Goal: Task Accomplishment & Management: Use online tool/utility

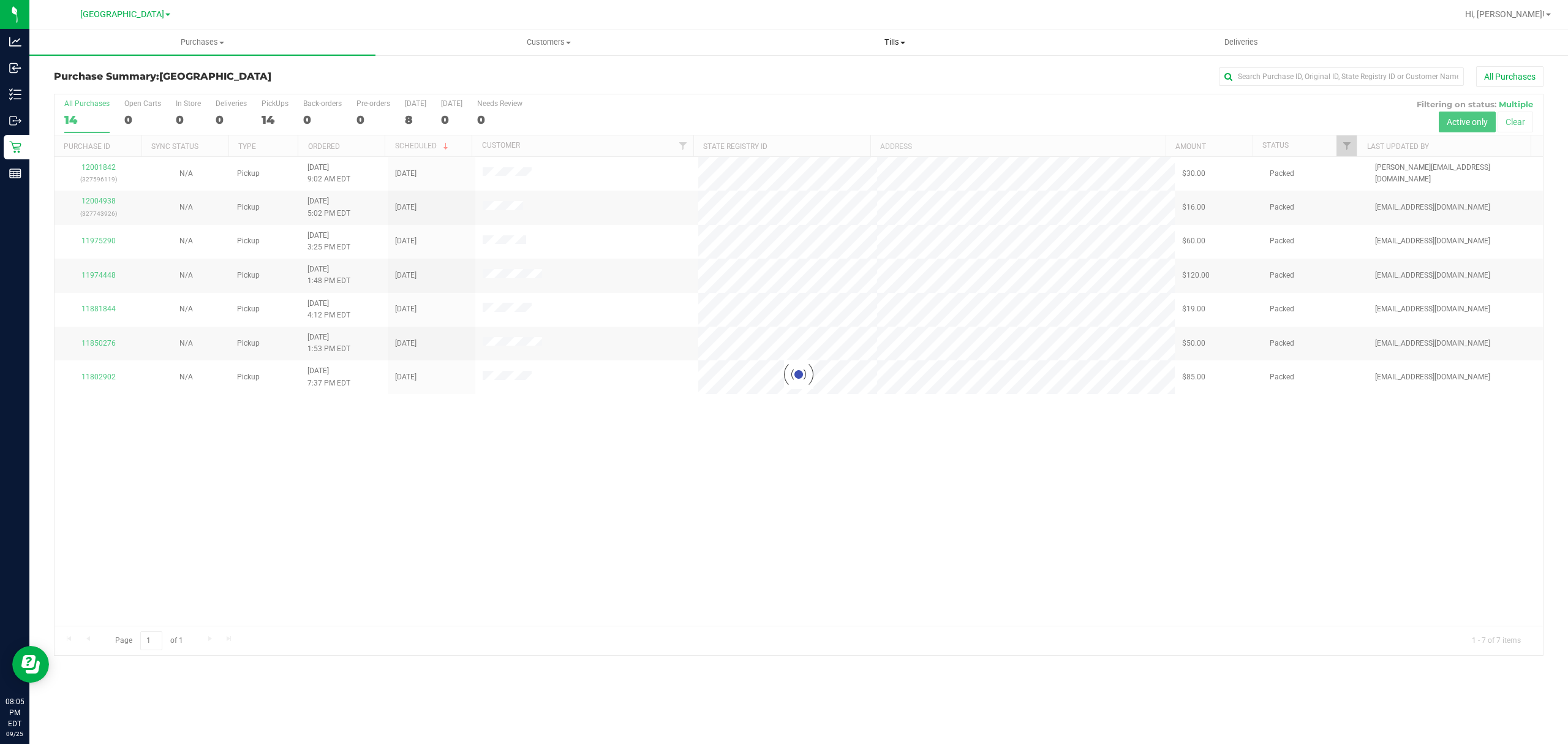
click at [894, 47] on span "Tills" at bounding box center [894, 42] width 345 height 11
click at [821, 76] on li "Manage tills" at bounding box center [894, 74] width 347 height 15
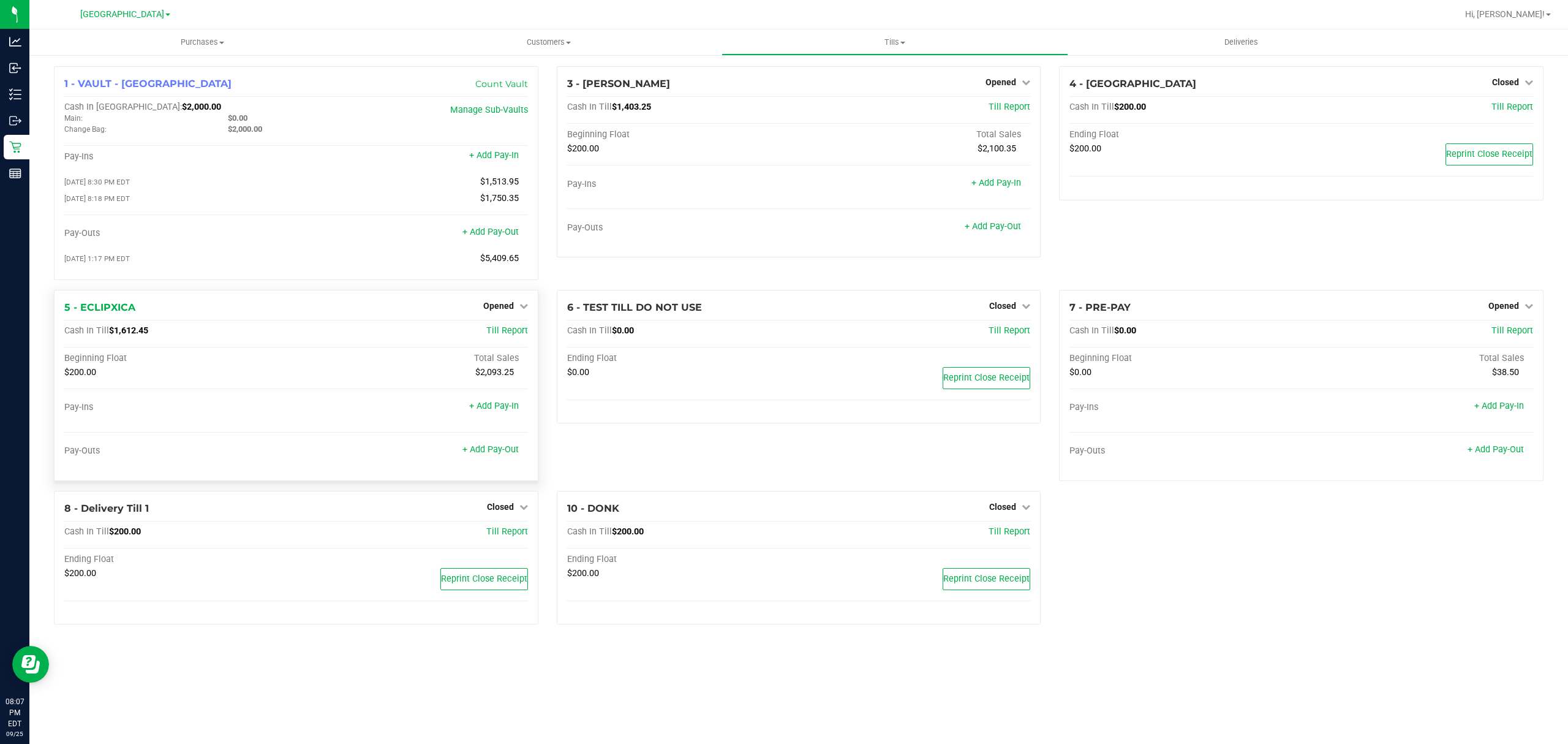
drag, startPoint x: 486, startPoint y: 312, endPoint x: 494, endPoint y: 325, distance: 15.3
click at [486, 311] on span "Opened" at bounding box center [498, 305] width 30 height 10
click at [492, 334] on link "Close Till" at bounding box center [500, 331] width 33 height 10
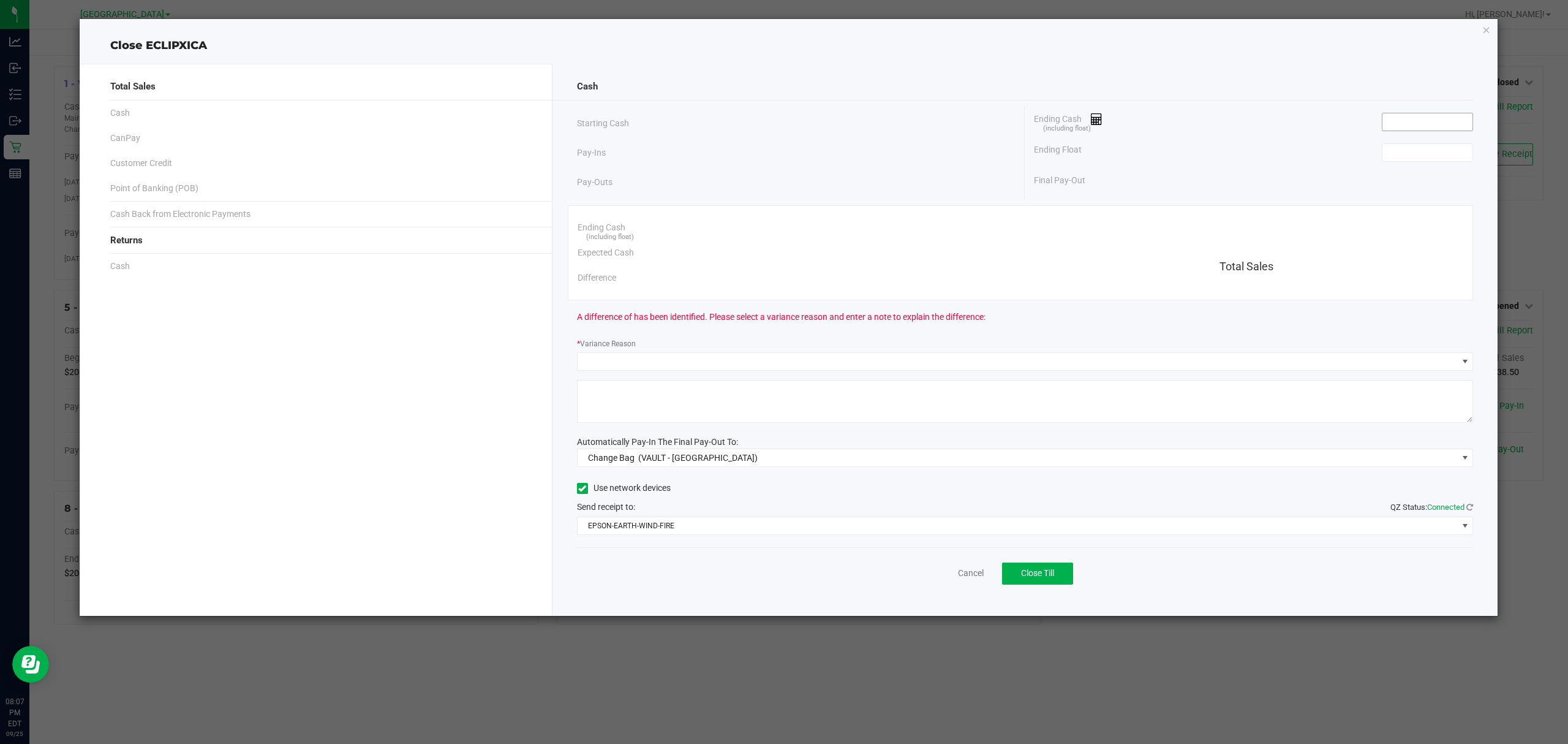
click at [1416, 122] on input at bounding box center [1427, 121] width 90 height 17
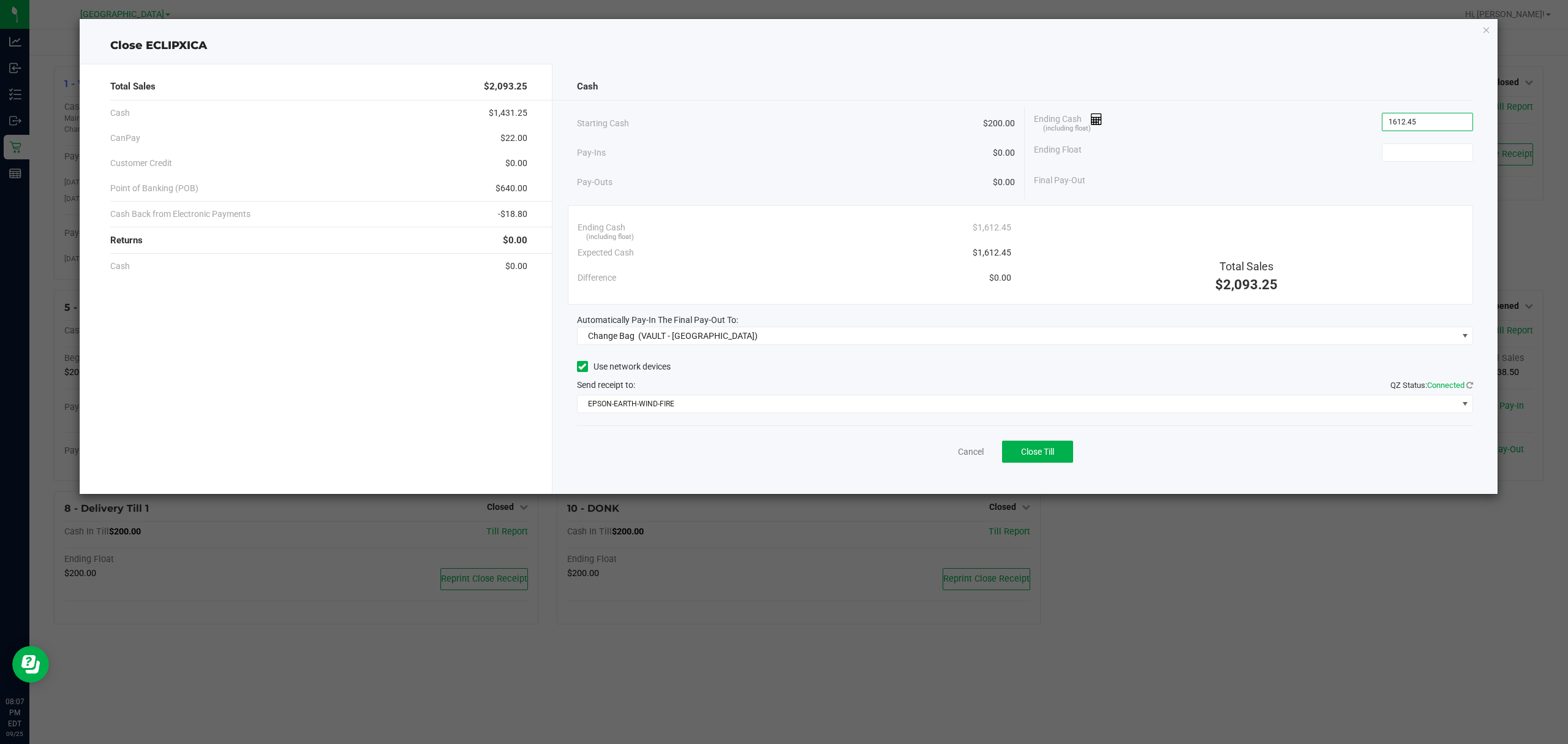
type input "$1,612.45"
type input "0"
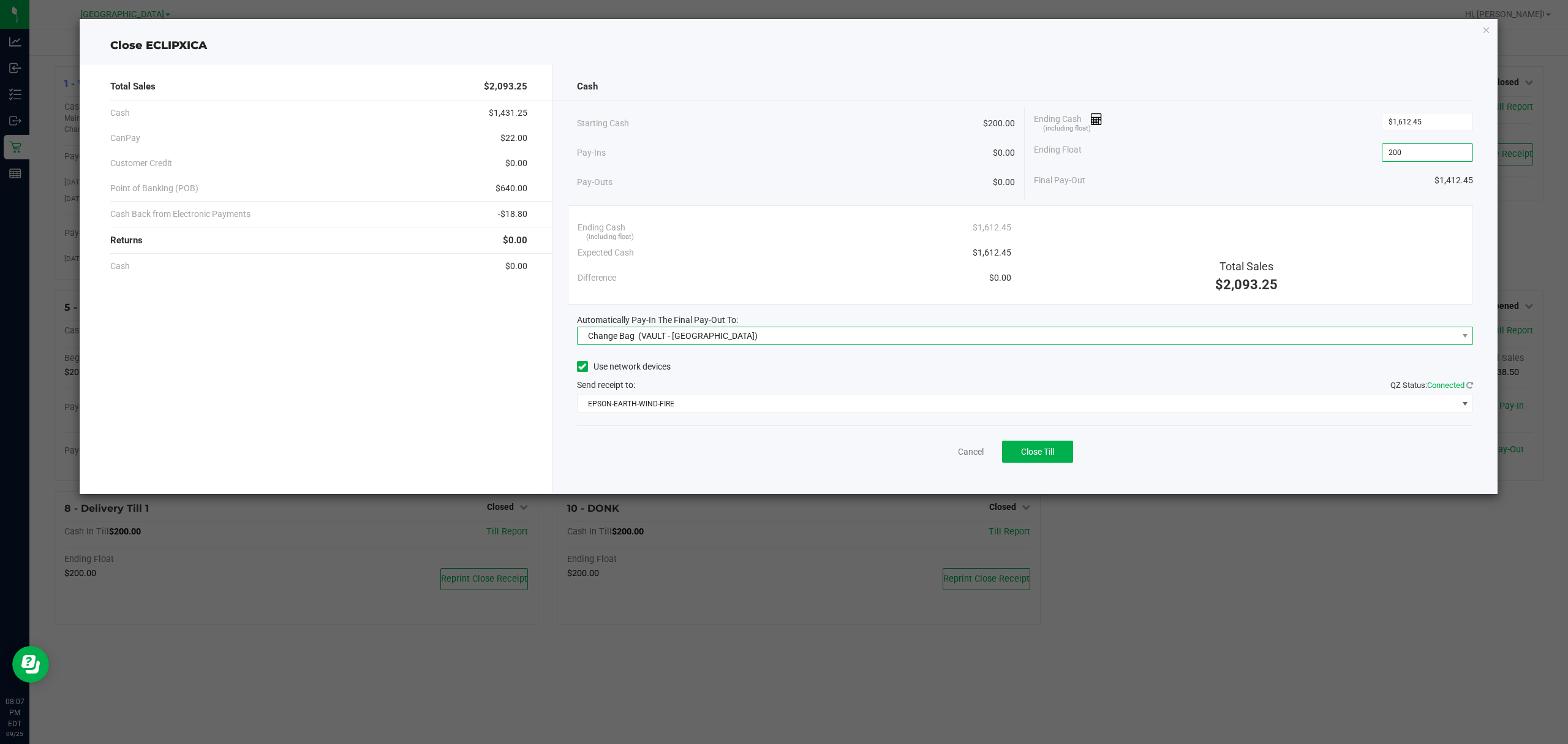
type input "$200.00"
click at [646, 335] on span "(VAULT - [GEOGRAPHIC_DATA])" at bounding box center [699, 336] width 119 height 10
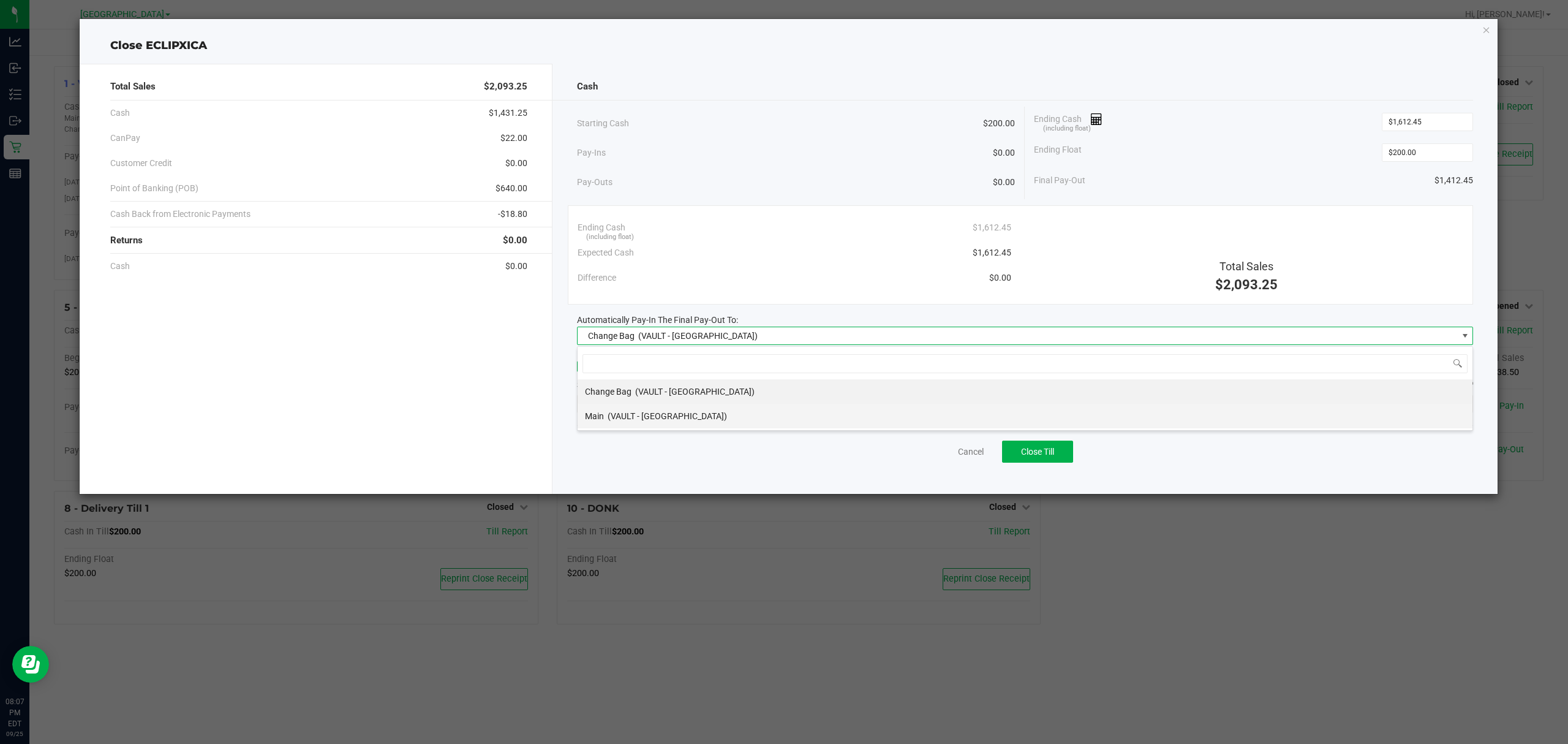
scroll to position [18, 897]
click at [623, 411] on div "Main (VAULT - [GEOGRAPHIC_DATA])" at bounding box center [656, 417] width 142 height 22
click at [632, 408] on span "EPSON-EARTH-WIND-FIRE" at bounding box center [1018, 404] width 881 height 17
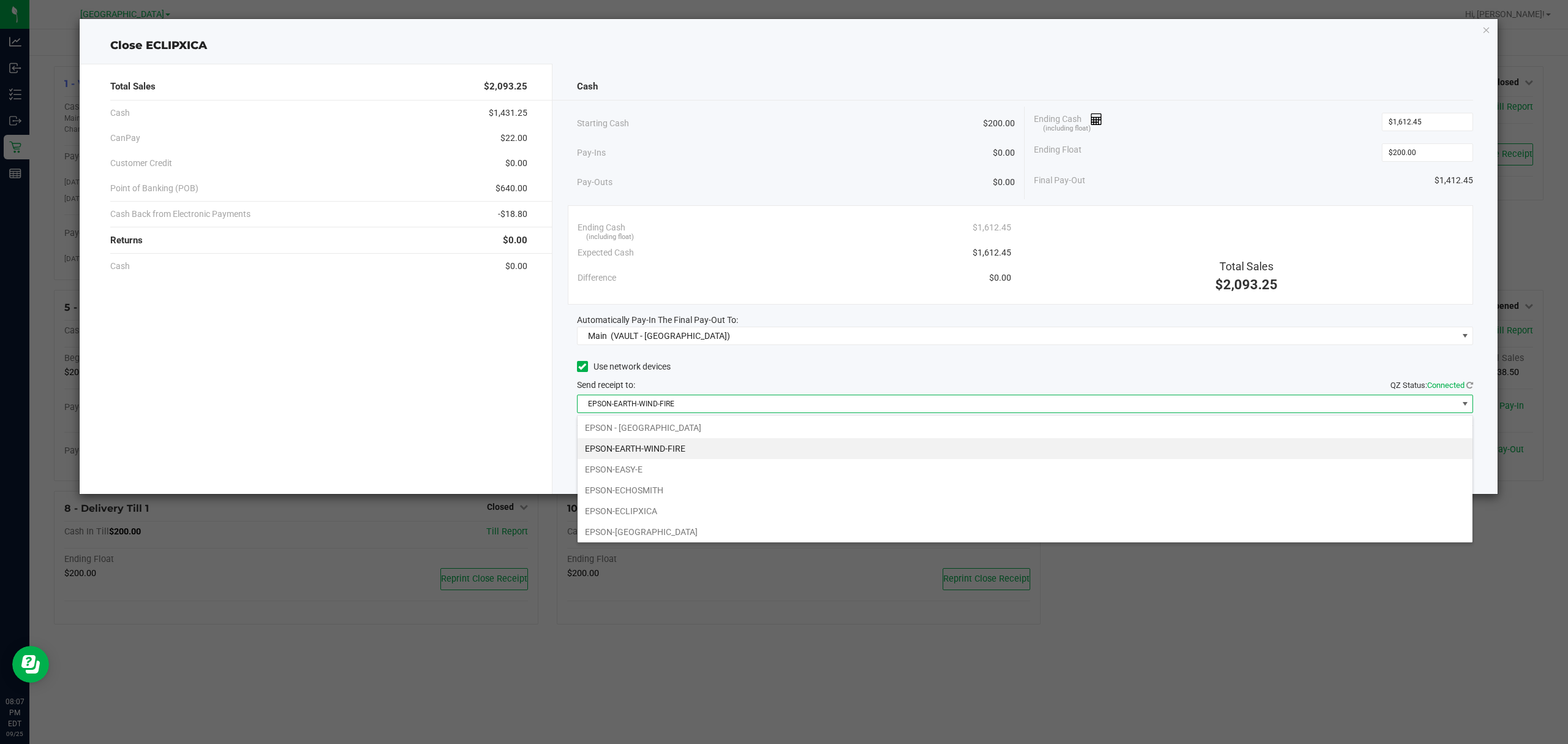
click at [481, 380] on div "Total Sales $2,093.25 Cash $1,431.25 CanPay $22.00 Customer Credit $0.00 Point …" at bounding box center [316, 279] width 473 height 430
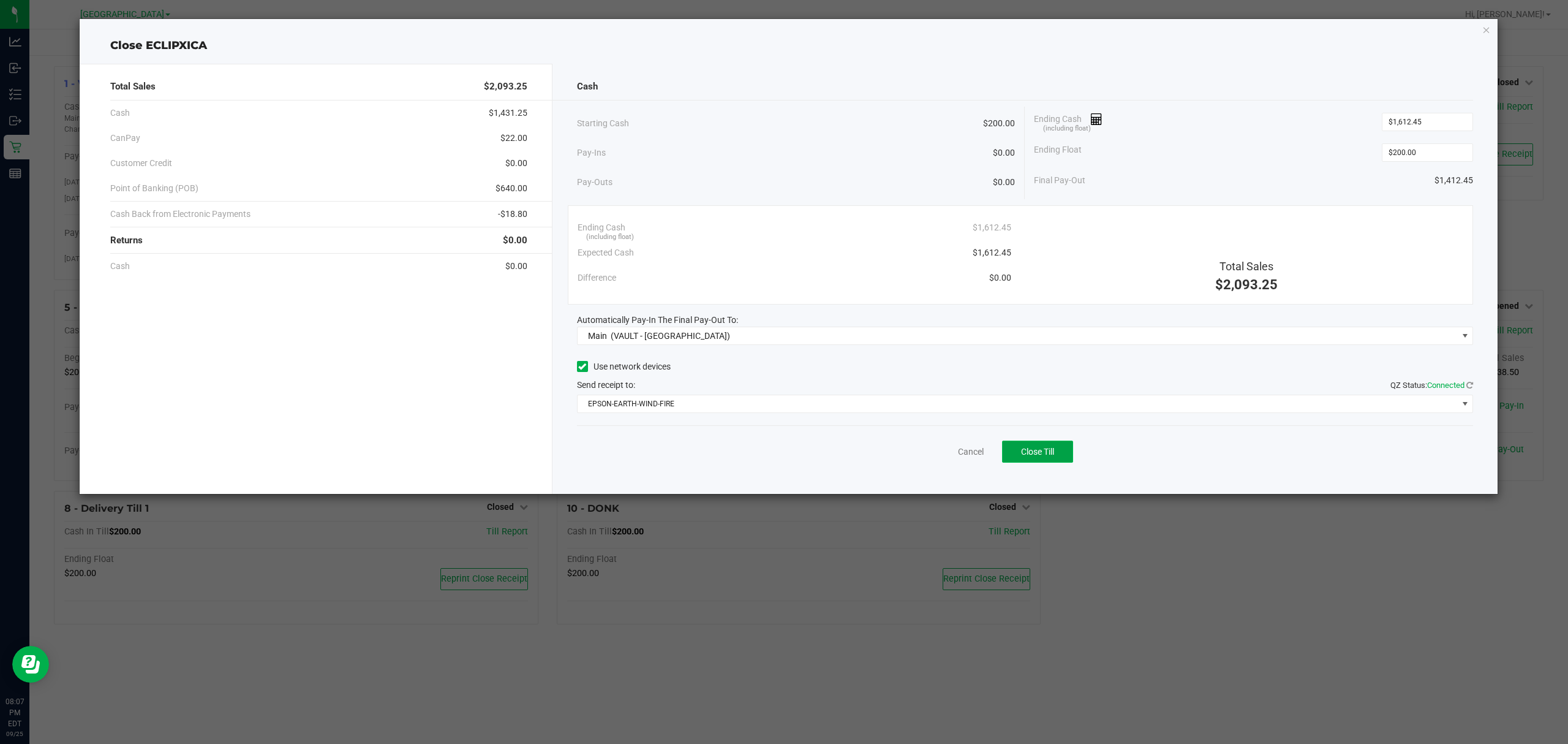
click at [1048, 456] on span "Close Till" at bounding box center [1038, 452] width 33 height 10
click at [954, 452] on link "Dismiss" at bounding box center [944, 452] width 29 height 13
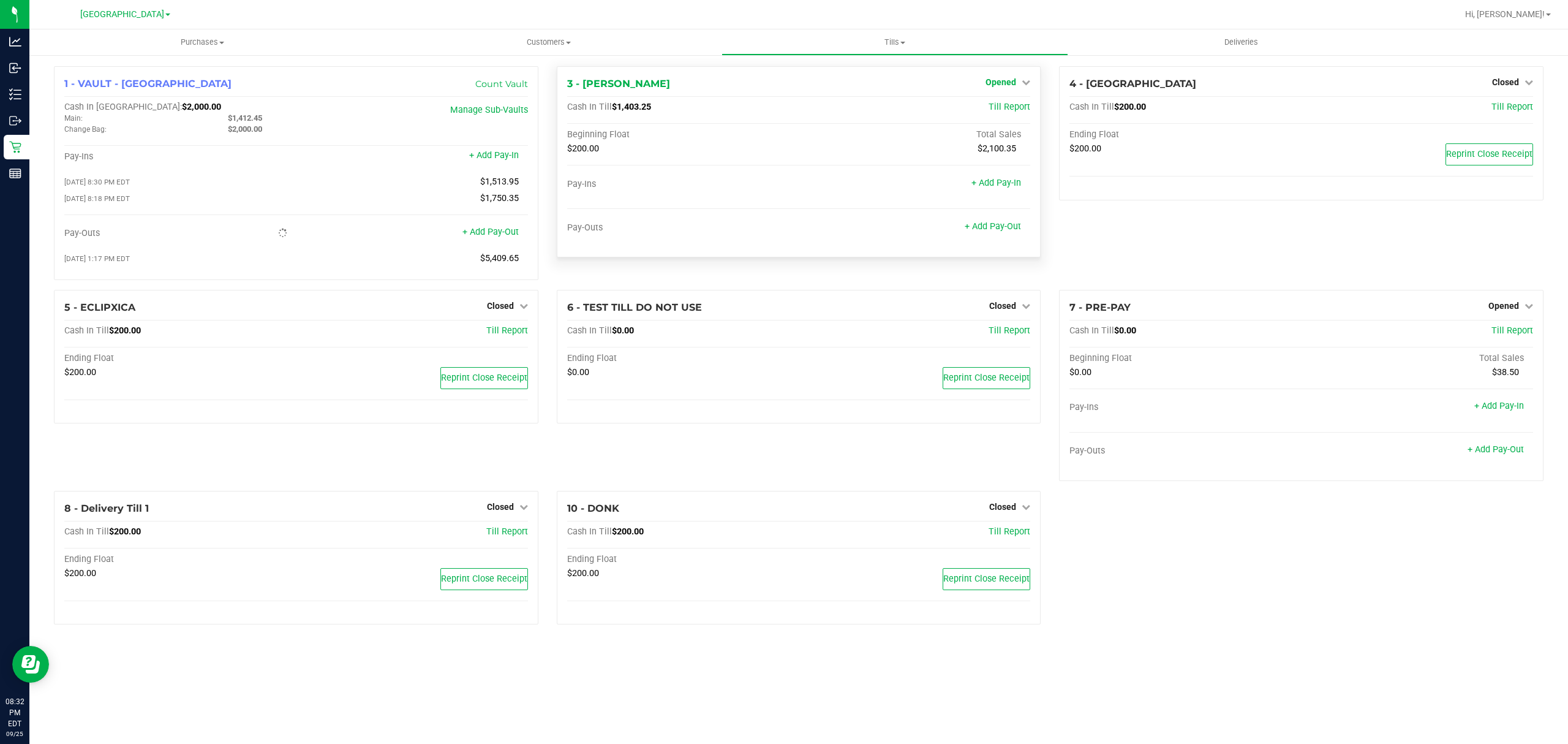
click at [993, 78] on span "Opened" at bounding box center [1000, 82] width 30 height 10
click at [993, 111] on link "Close Till" at bounding box center [1003, 108] width 33 height 10
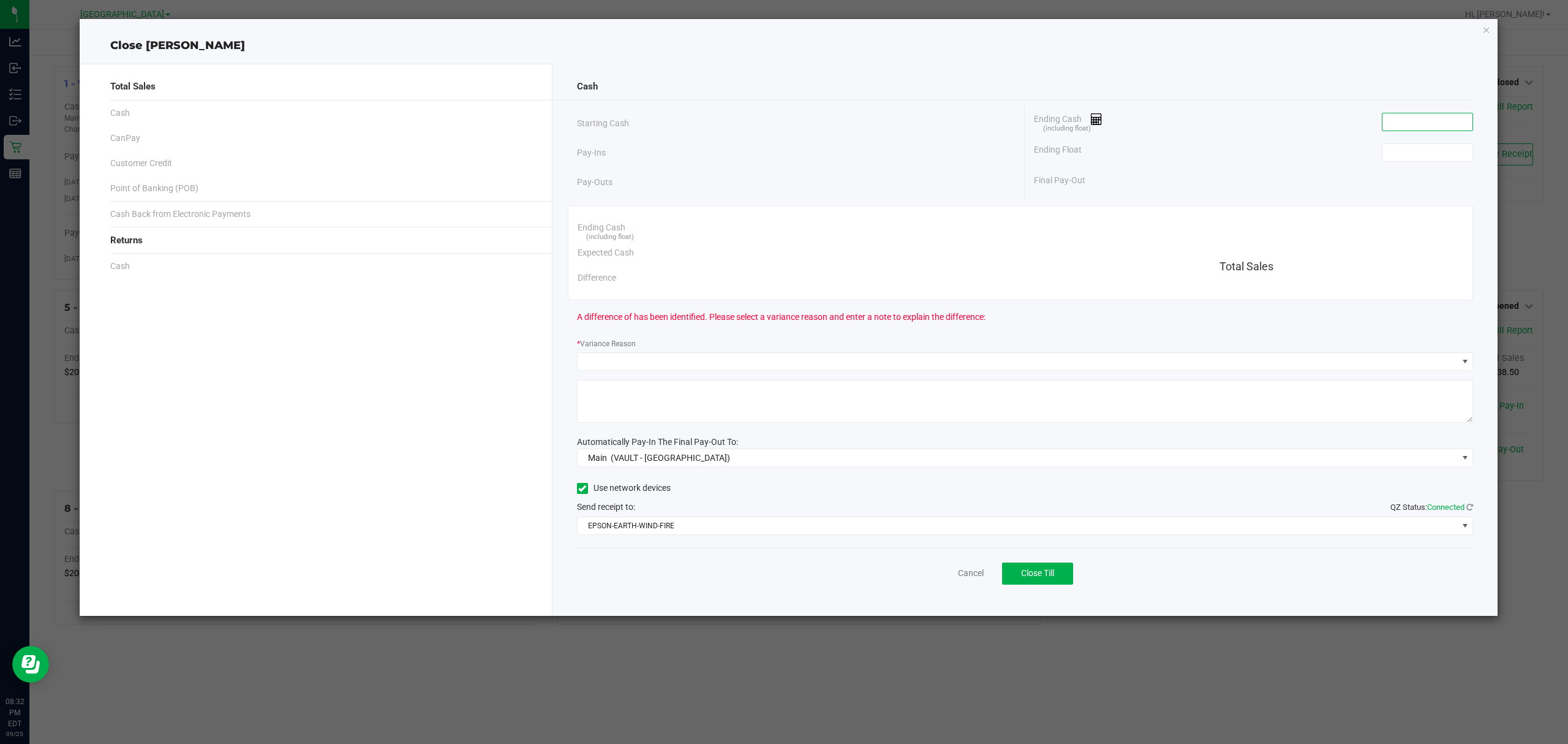
click at [1412, 119] on input at bounding box center [1427, 121] width 90 height 17
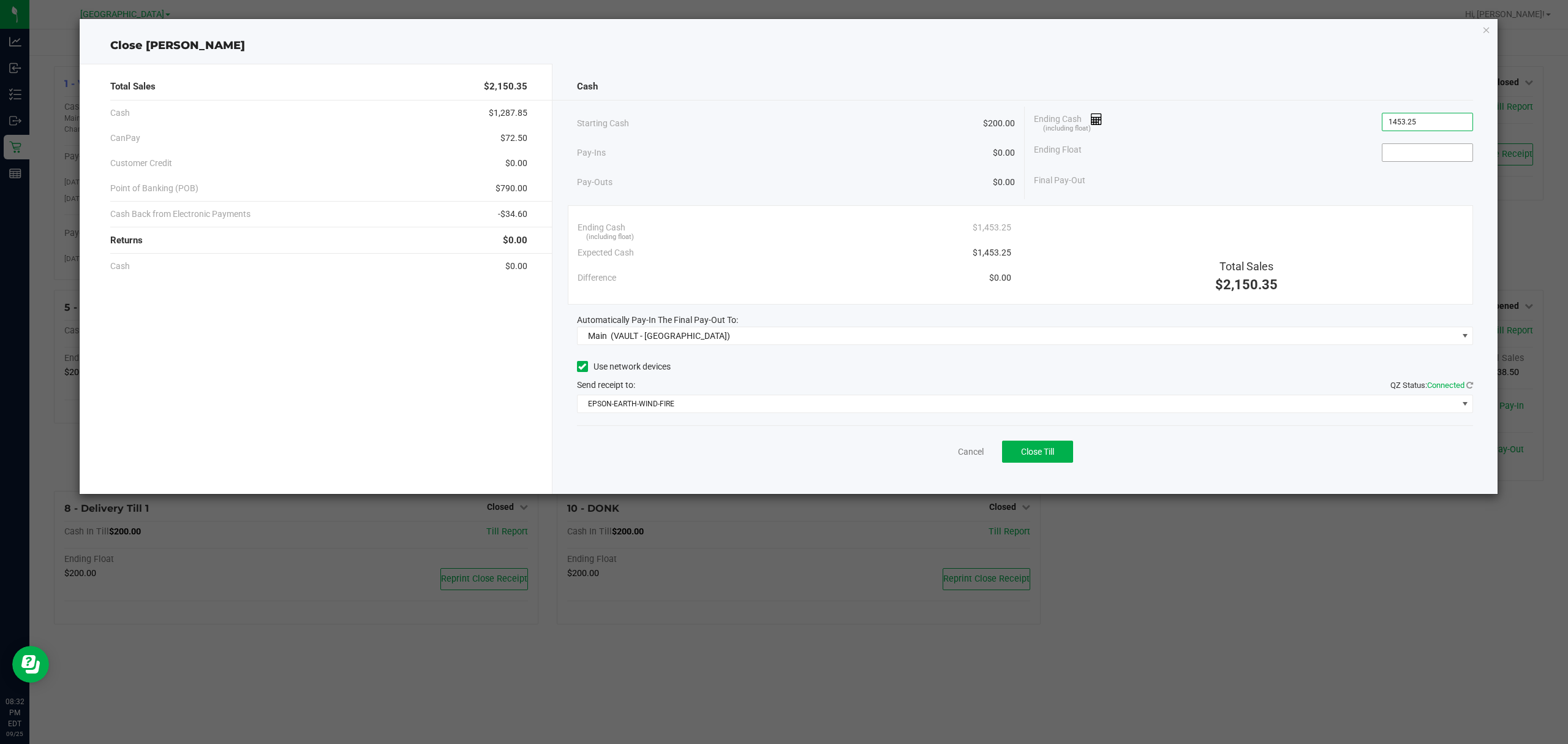
type input "$1,453.25"
click at [1420, 150] on input at bounding box center [1427, 153] width 90 height 17
type input "$200.00"
click at [1304, 155] on div "Ending Float $200.00" at bounding box center [1254, 152] width 439 height 30
click at [1031, 450] on span "Close Till" at bounding box center [1038, 452] width 33 height 10
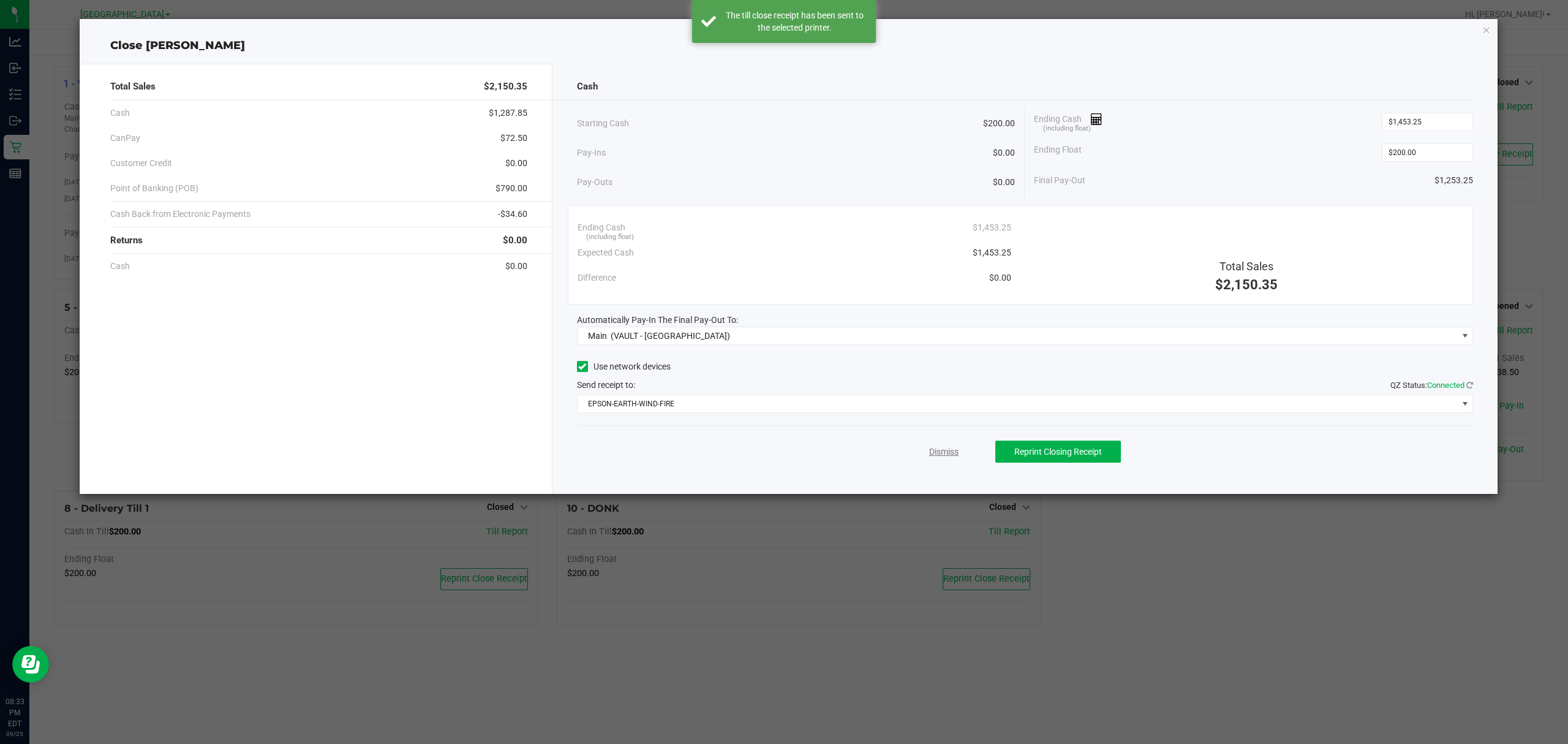
click at [942, 454] on link "Dismiss" at bounding box center [944, 452] width 29 height 13
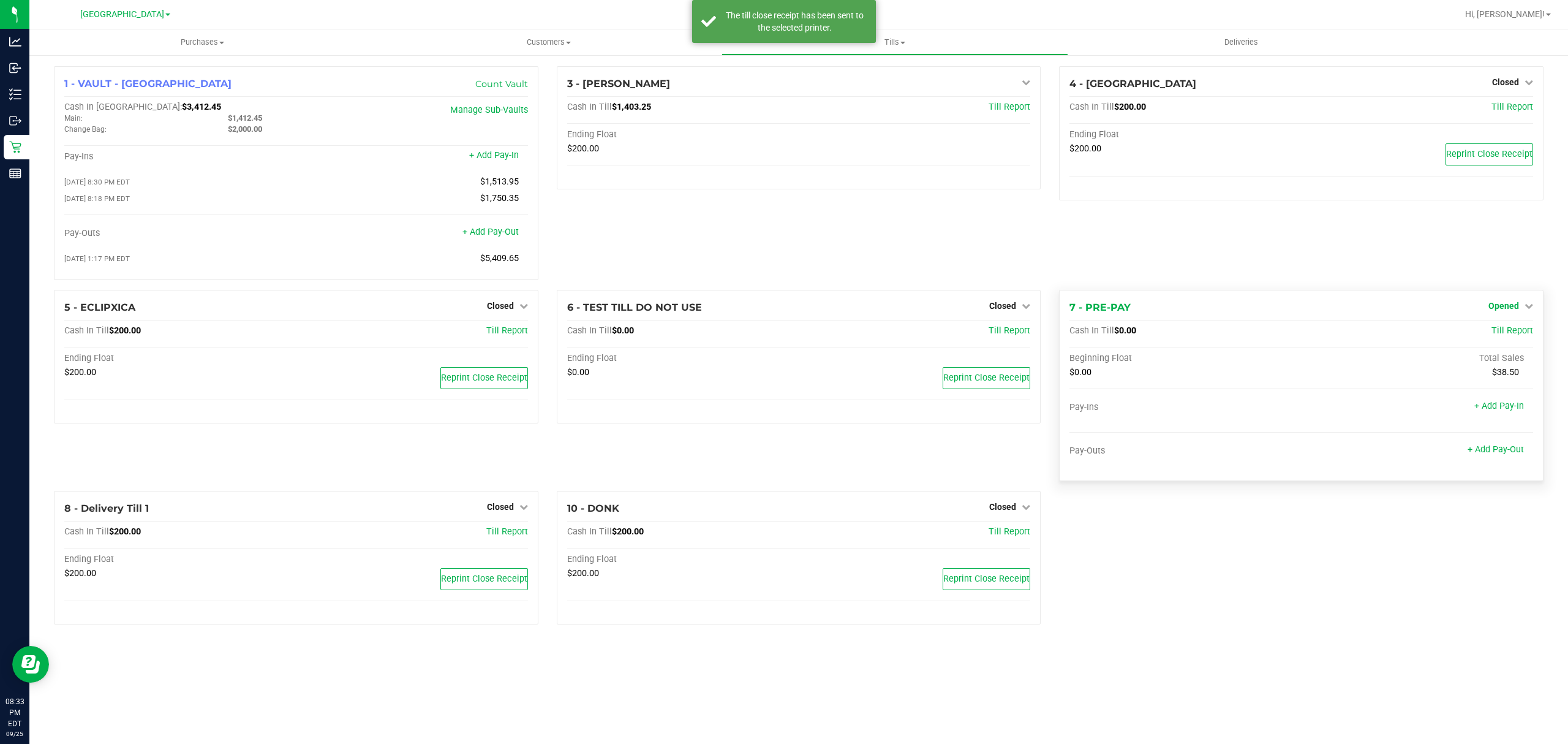
click at [1515, 310] on span "Opened" at bounding box center [1504, 305] width 30 height 10
click at [1506, 336] on link "Close Till" at bounding box center [1506, 331] width 33 height 10
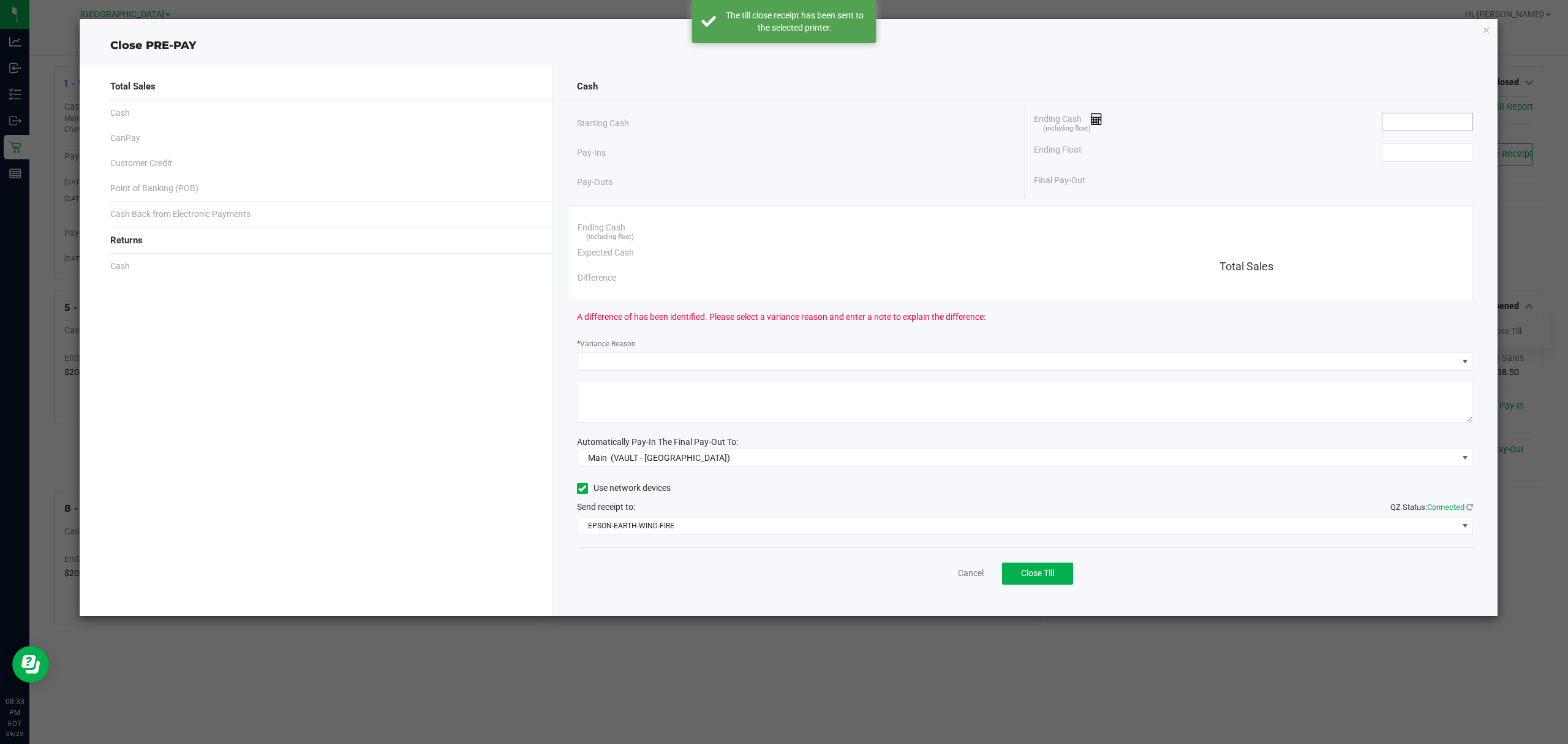
click at [1397, 115] on input at bounding box center [1427, 121] width 90 height 17
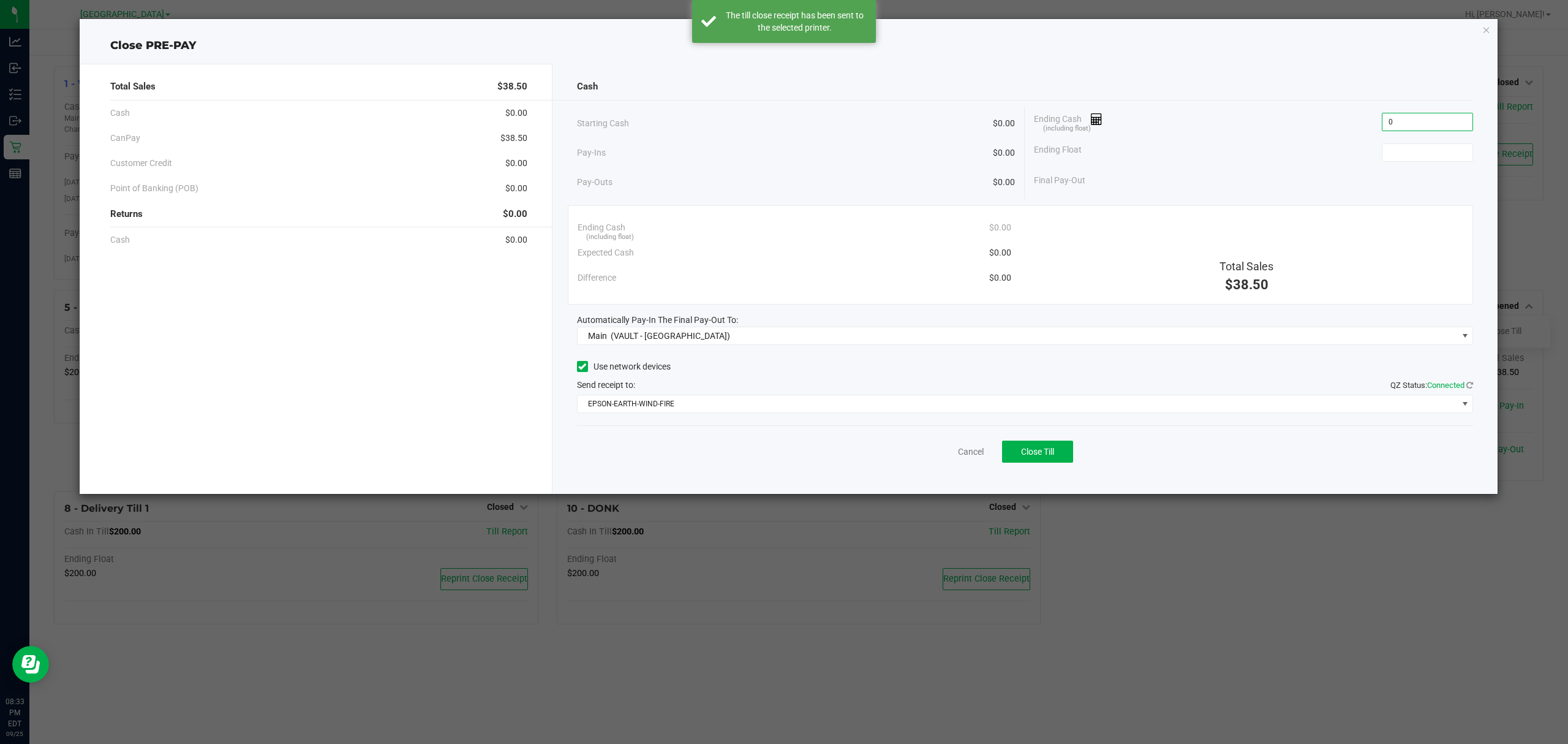
type input "$0.00"
click at [1393, 143] on div "Ending Float" at bounding box center [1254, 152] width 439 height 30
click at [1385, 151] on input "0" at bounding box center [1427, 153] width 90 height 17
type input "$0.00"
click at [1279, 151] on div "Ending Float $0.00" at bounding box center [1254, 152] width 439 height 30
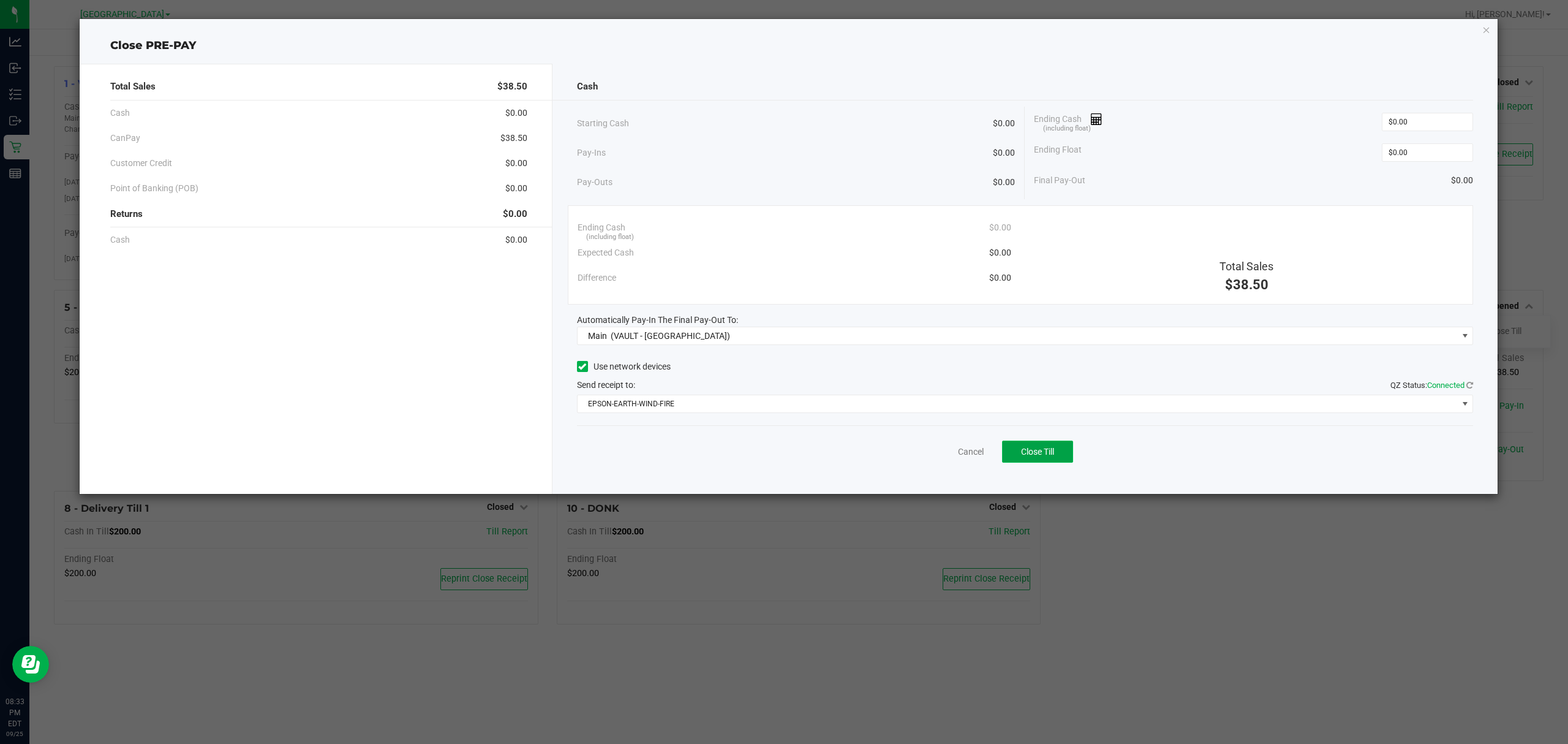
click at [1052, 456] on span "Close Till" at bounding box center [1038, 452] width 33 height 10
click at [949, 453] on link "Dismiss" at bounding box center [944, 452] width 29 height 13
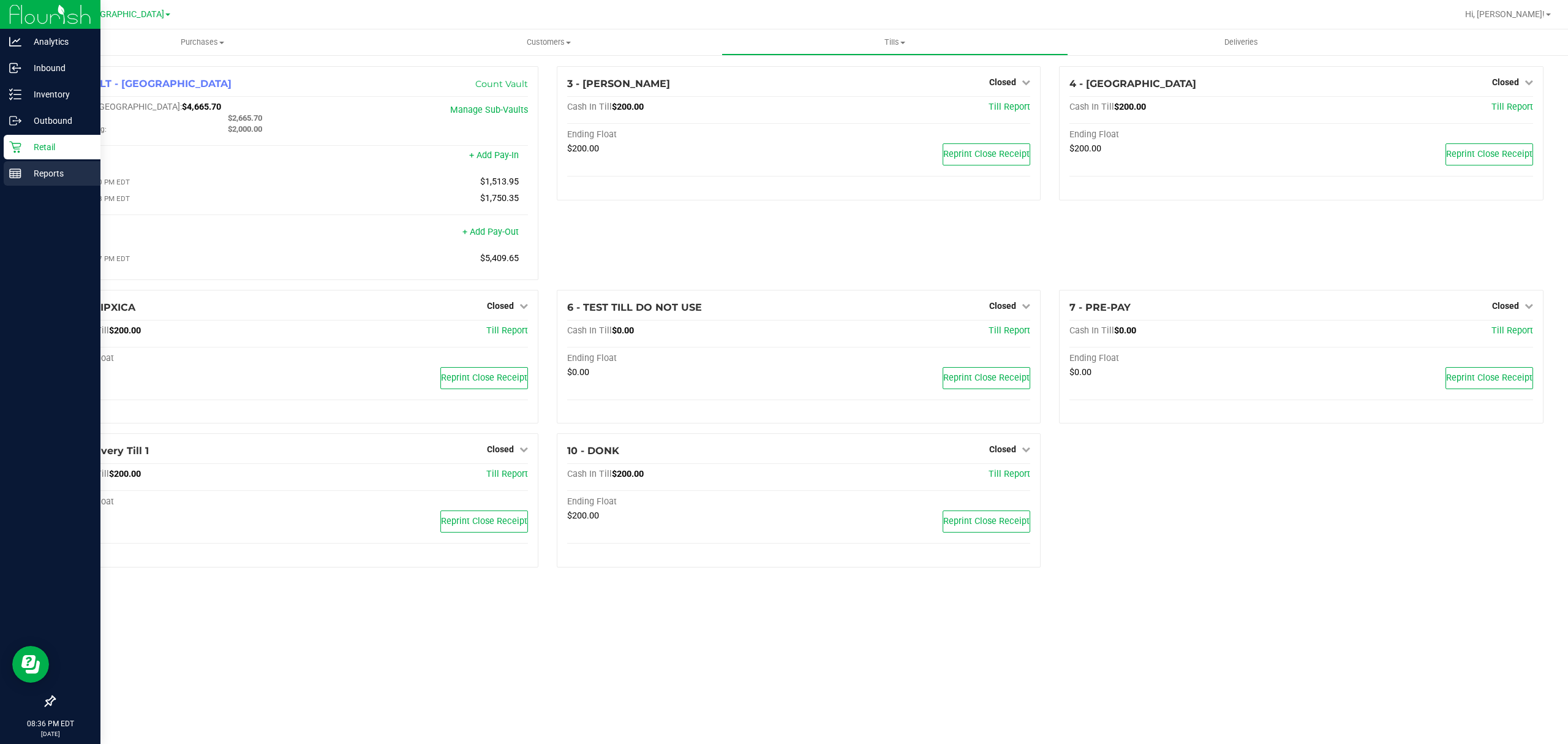
click at [38, 166] on p "Reports" at bounding box center [58, 174] width 74 height 15
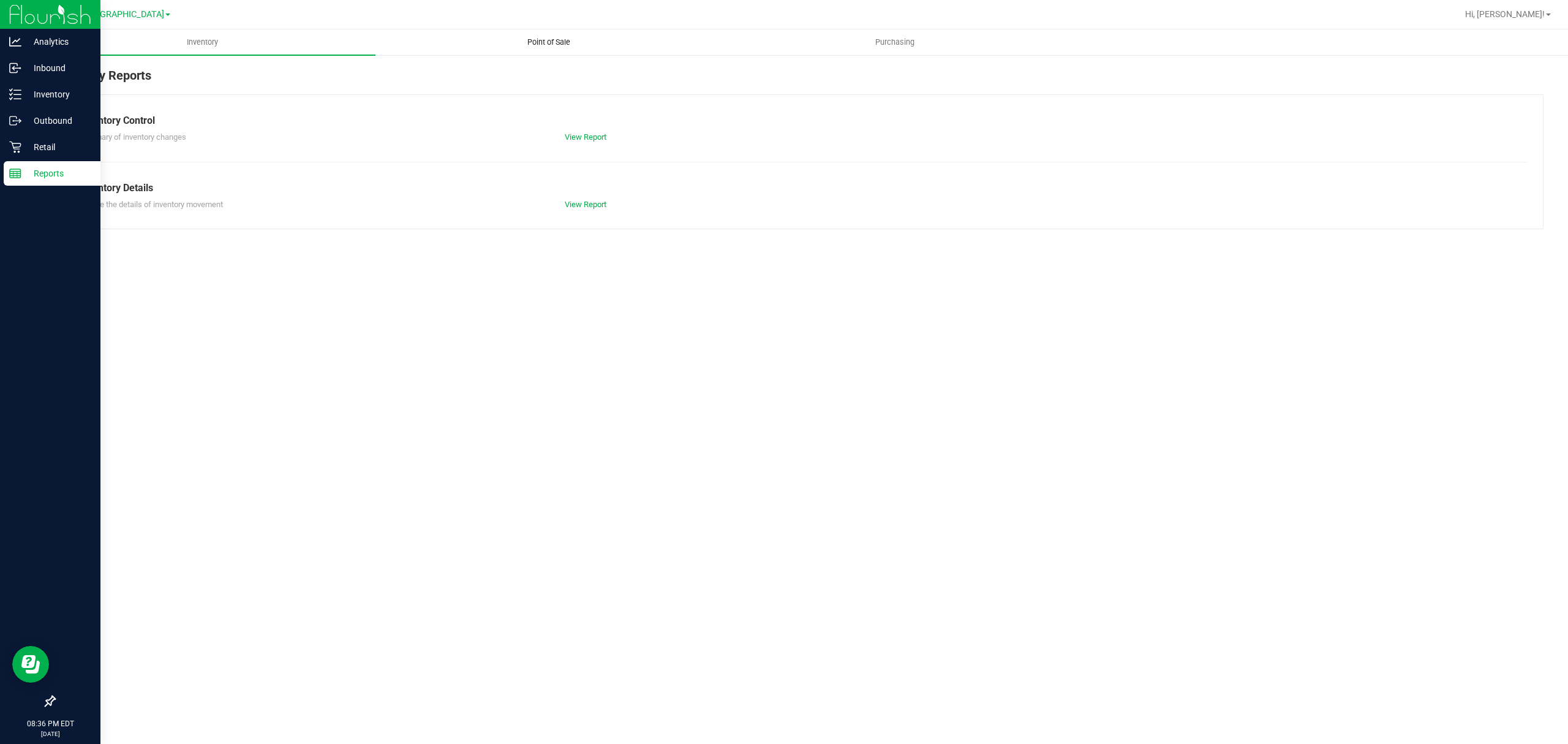
click at [540, 45] on span "Point of Sale" at bounding box center [549, 42] width 76 height 11
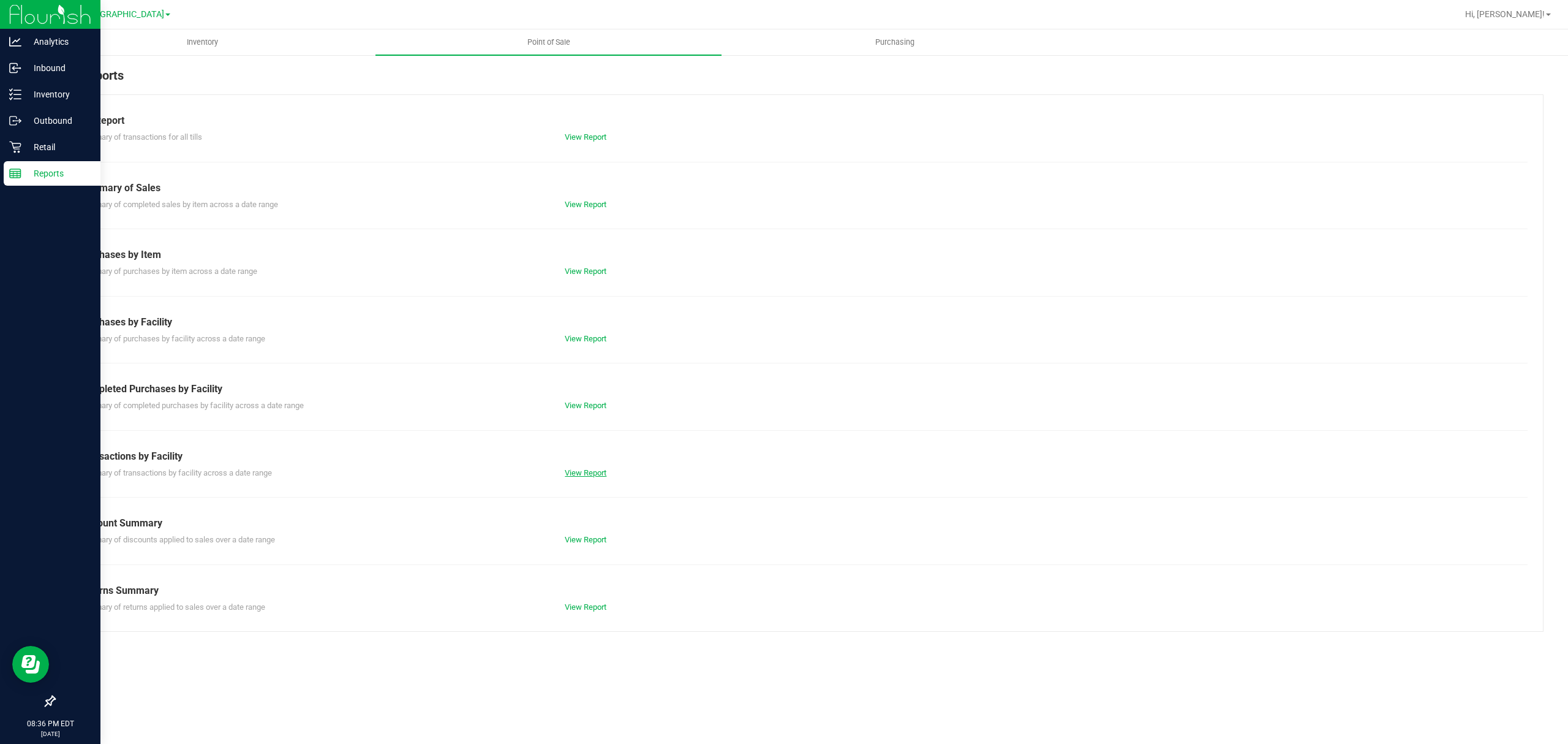
click at [576, 468] on link "View Report" at bounding box center [585, 473] width 41 height 9
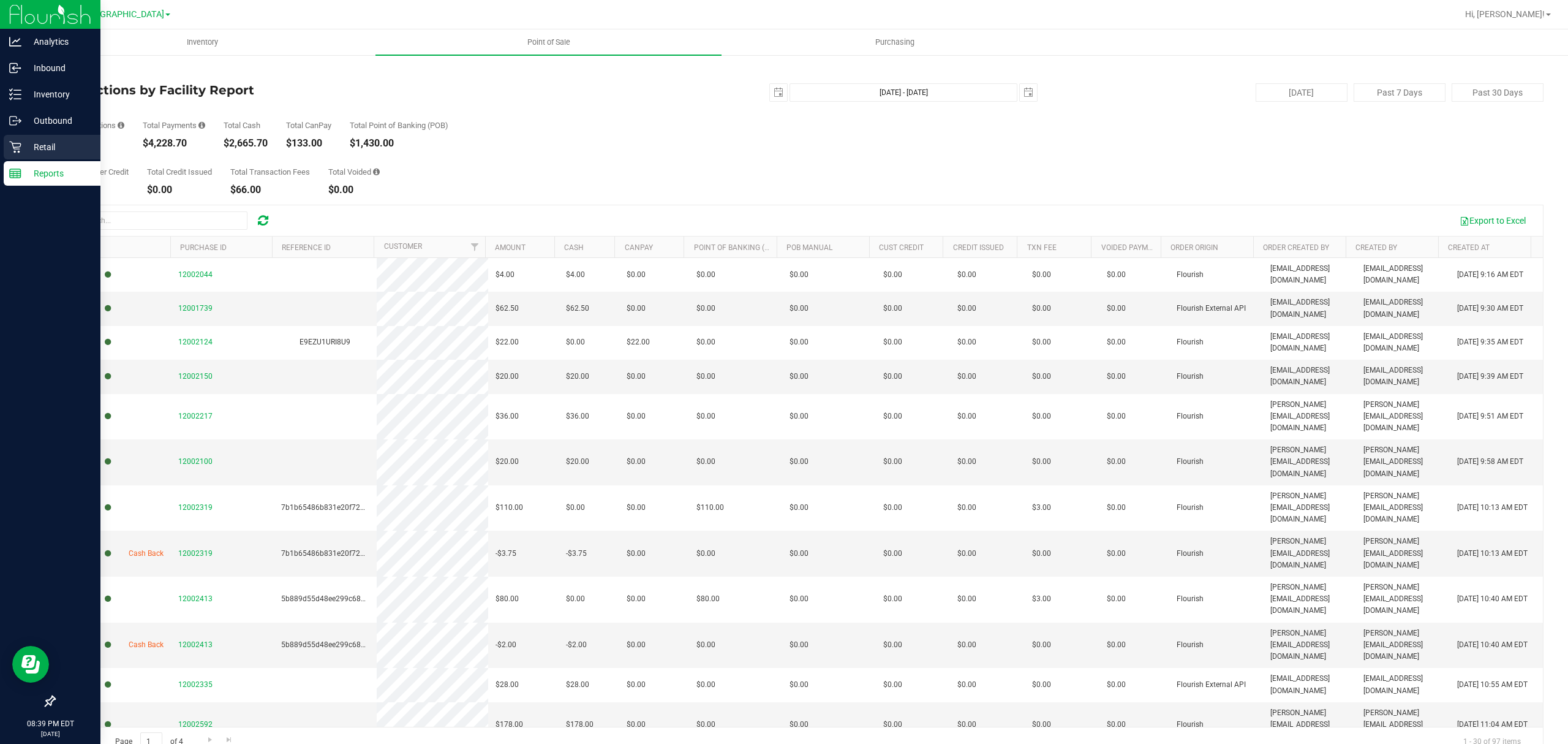
click at [16, 138] on div "Retail" at bounding box center [51, 147] width 97 height 25
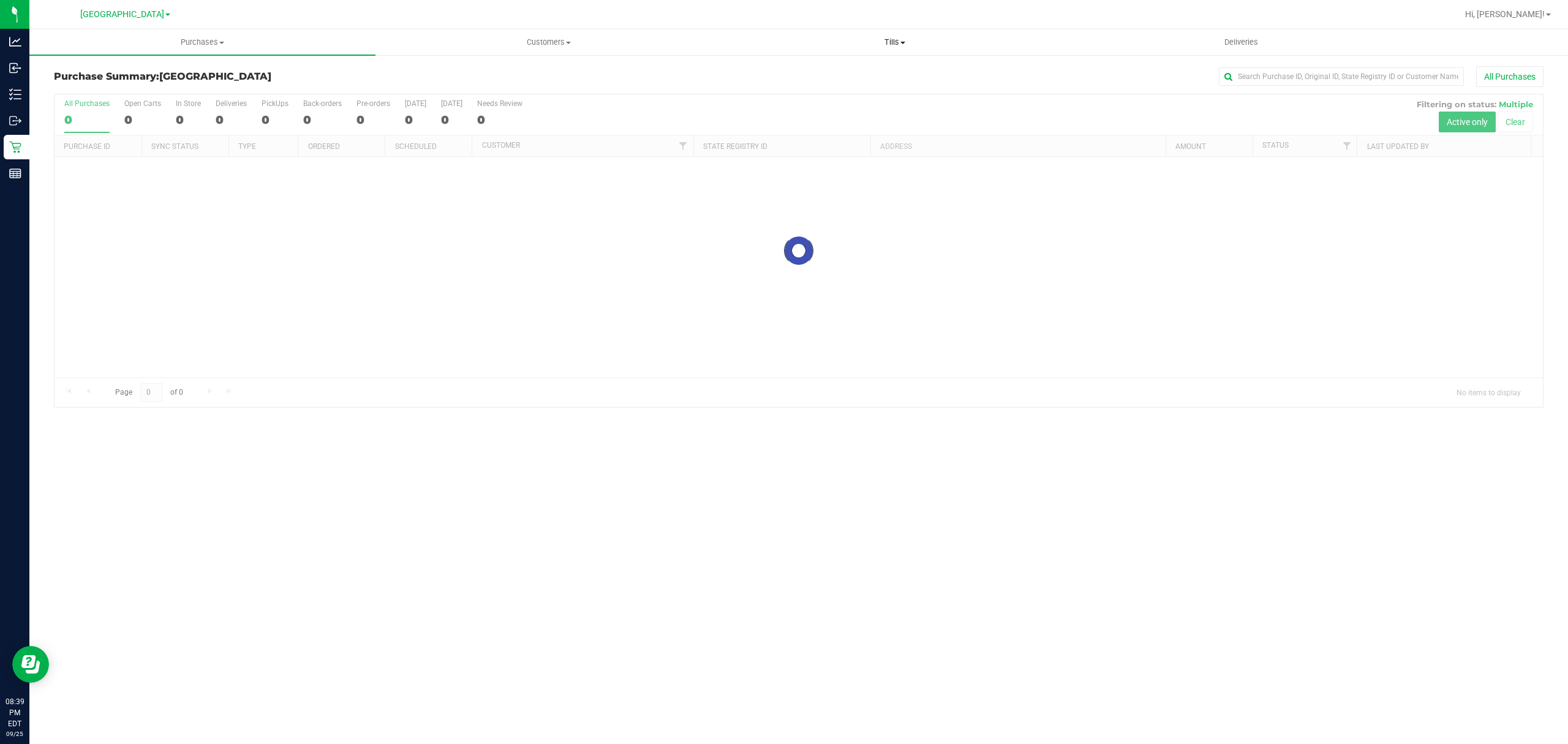
click at [888, 50] on uib-tab-heading "Tills Manage tills Reconcile e-payments" at bounding box center [894, 42] width 345 height 25
click at [811, 71] on li "Manage tills" at bounding box center [894, 74] width 347 height 15
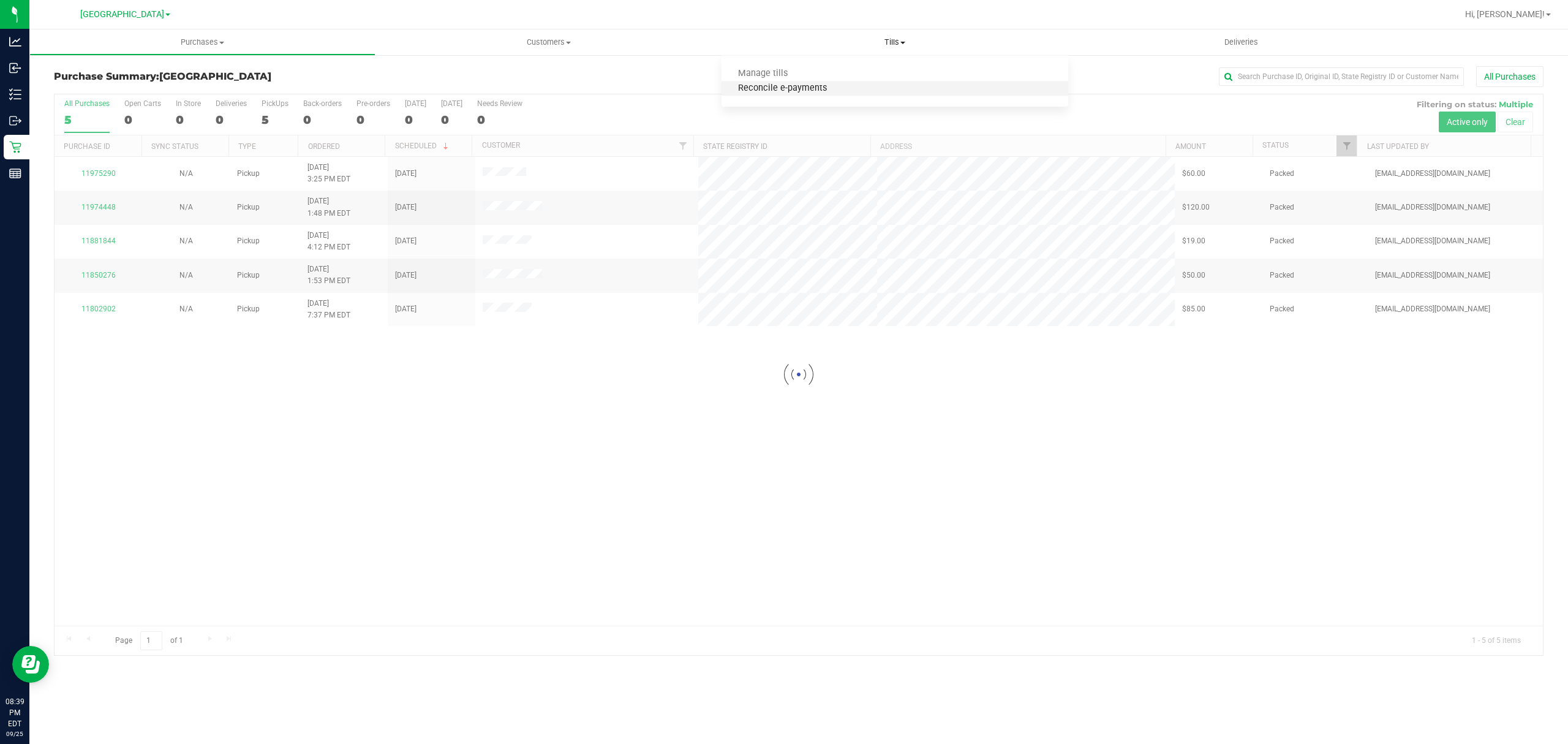
click at [819, 91] on span "Reconcile e-payments" at bounding box center [782, 88] width 122 height 10
click at [805, 69] on li "Manage tills" at bounding box center [894, 74] width 347 height 15
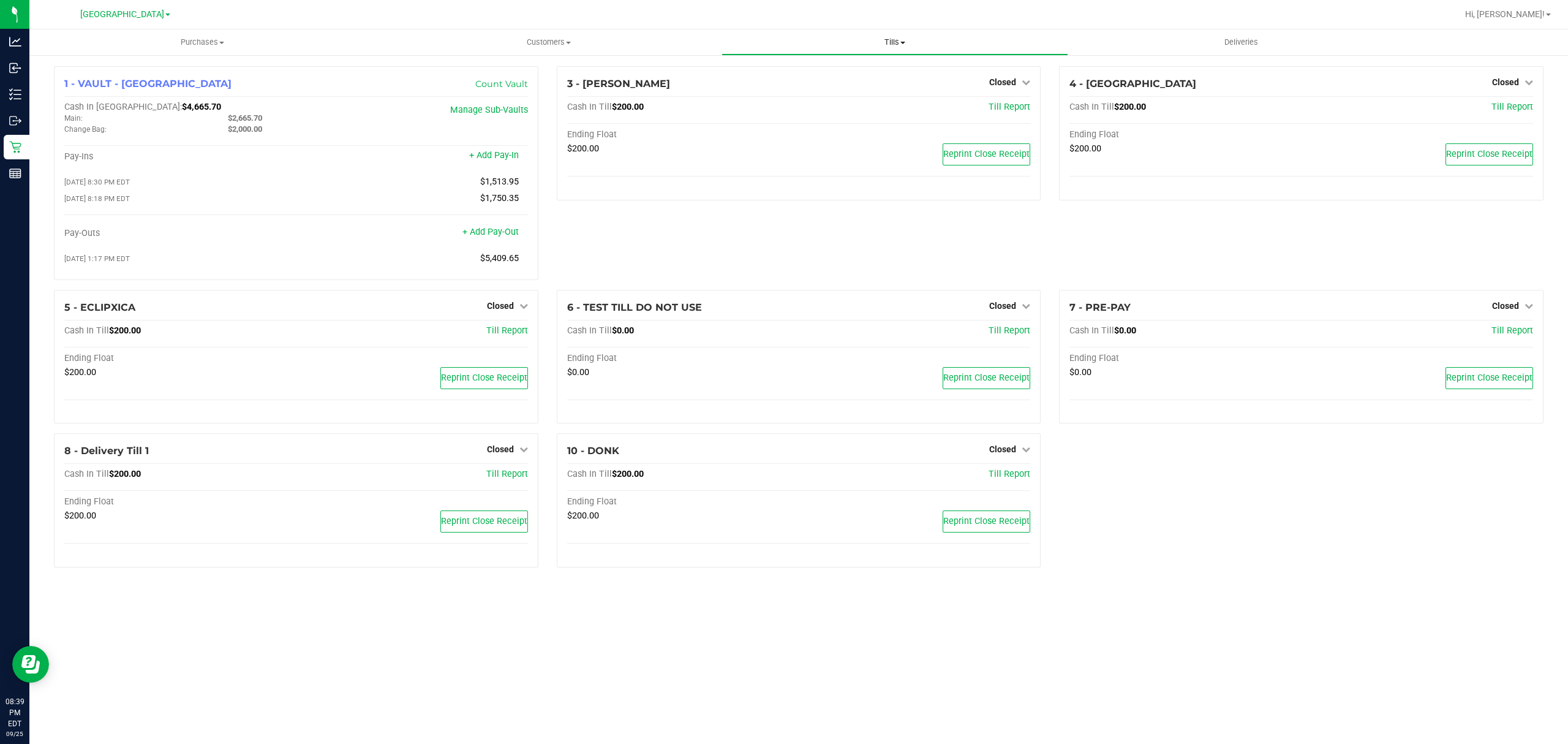
click at [880, 45] on span "Tills" at bounding box center [894, 42] width 345 height 11
click at [822, 96] on li "Reconcile e-payments" at bounding box center [894, 89] width 347 height 15
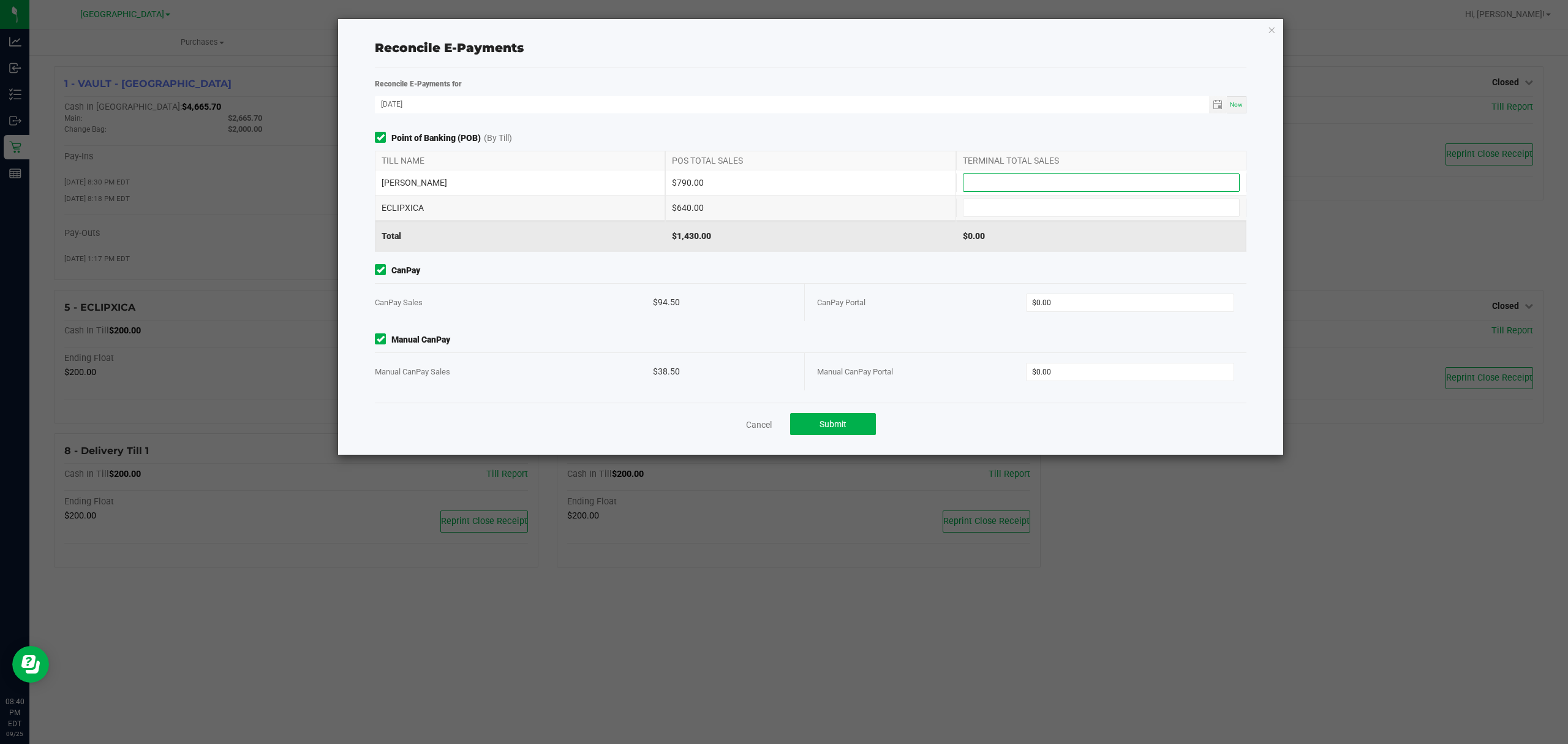
click at [973, 177] on input at bounding box center [1101, 182] width 276 height 17
type input "8"
type input "$790.00"
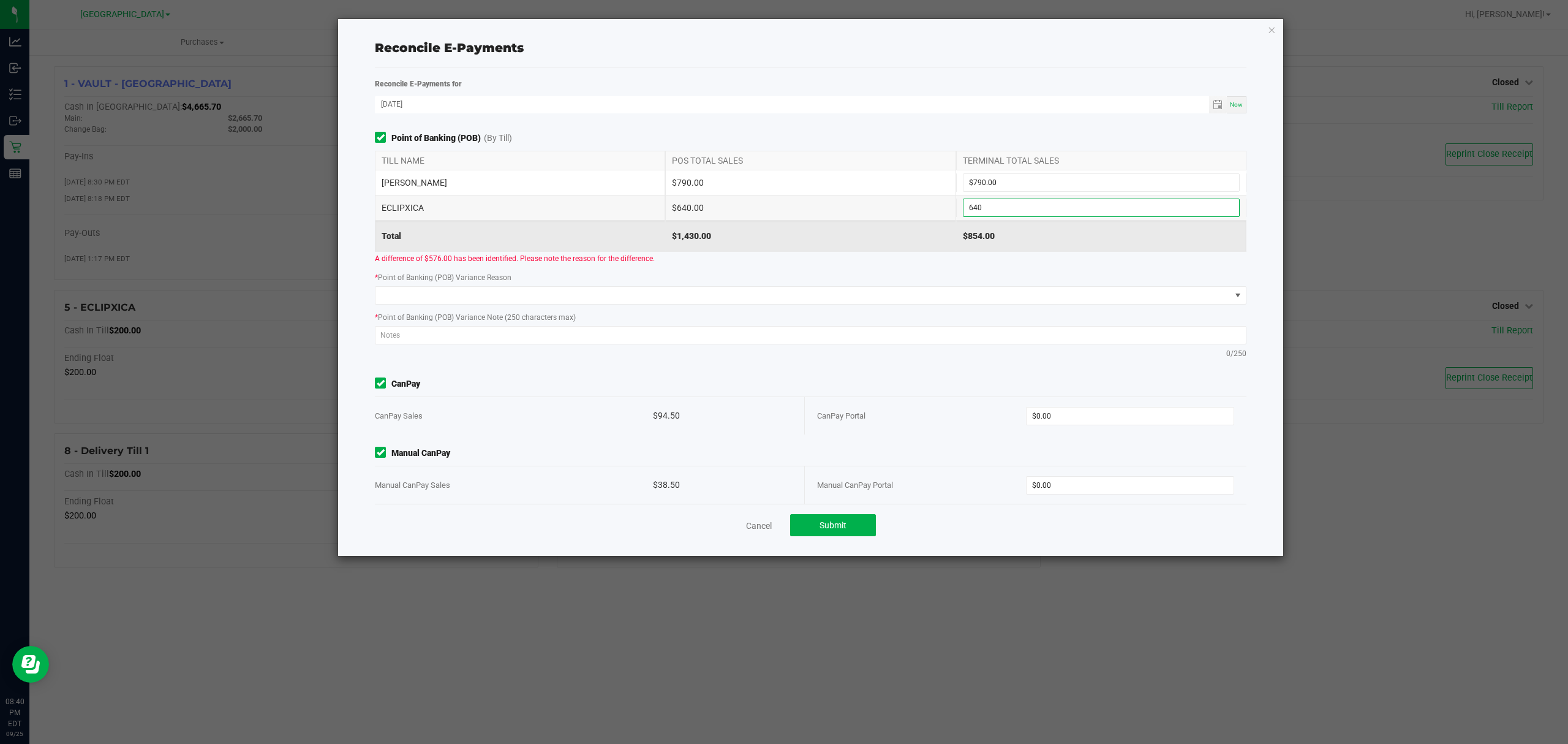
type input "$640.00"
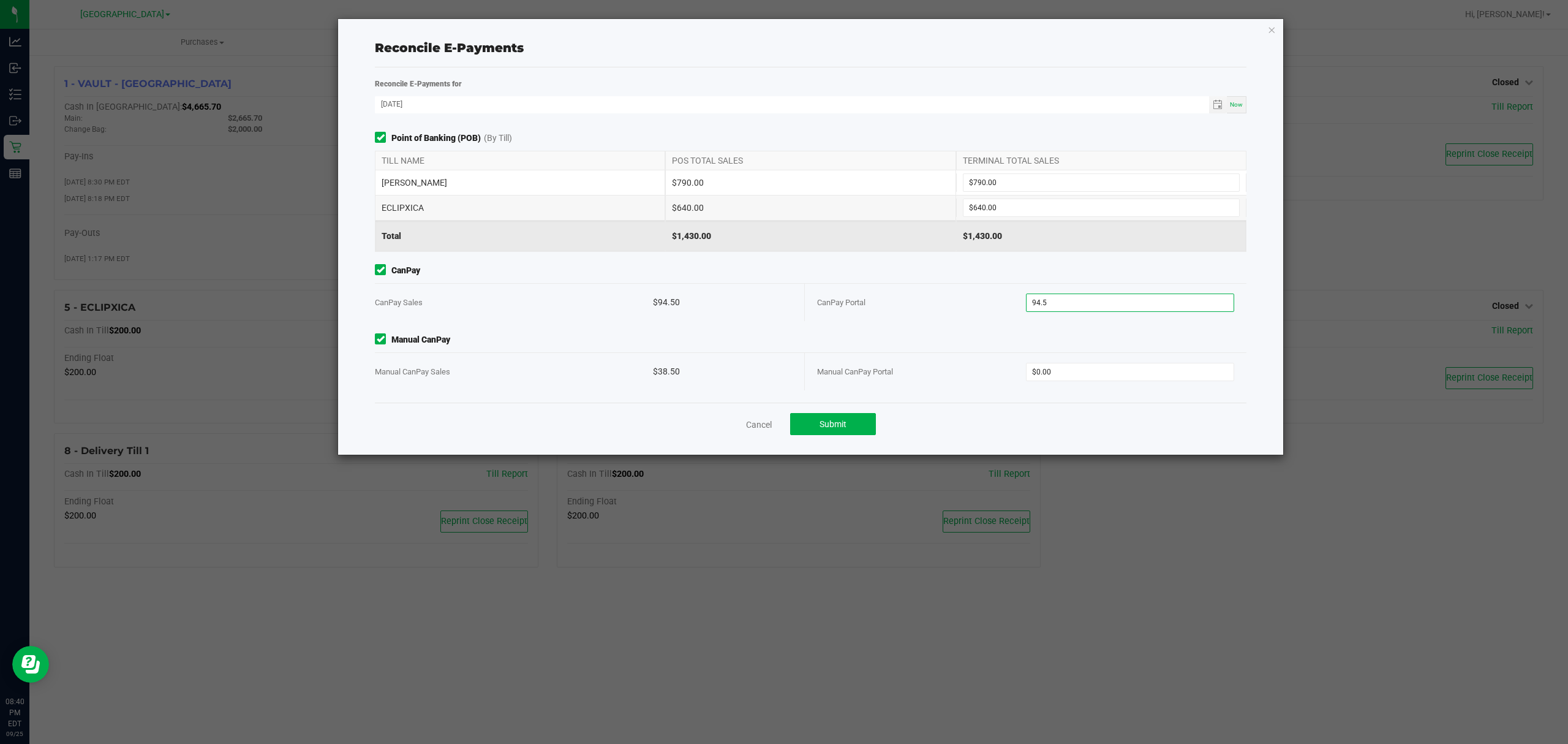
type input "$94.50"
type input "$38.50"
click at [969, 329] on div "Point of Banking (POB) (By Till) TILL NAME POS TOTAL SALES TERMINAL TOTAL SALES…" at bounding box center [811, 267] width 890 height 271
click at [855, 426] on button "Submit" at bounding box center [833, 424] width 85 height 22
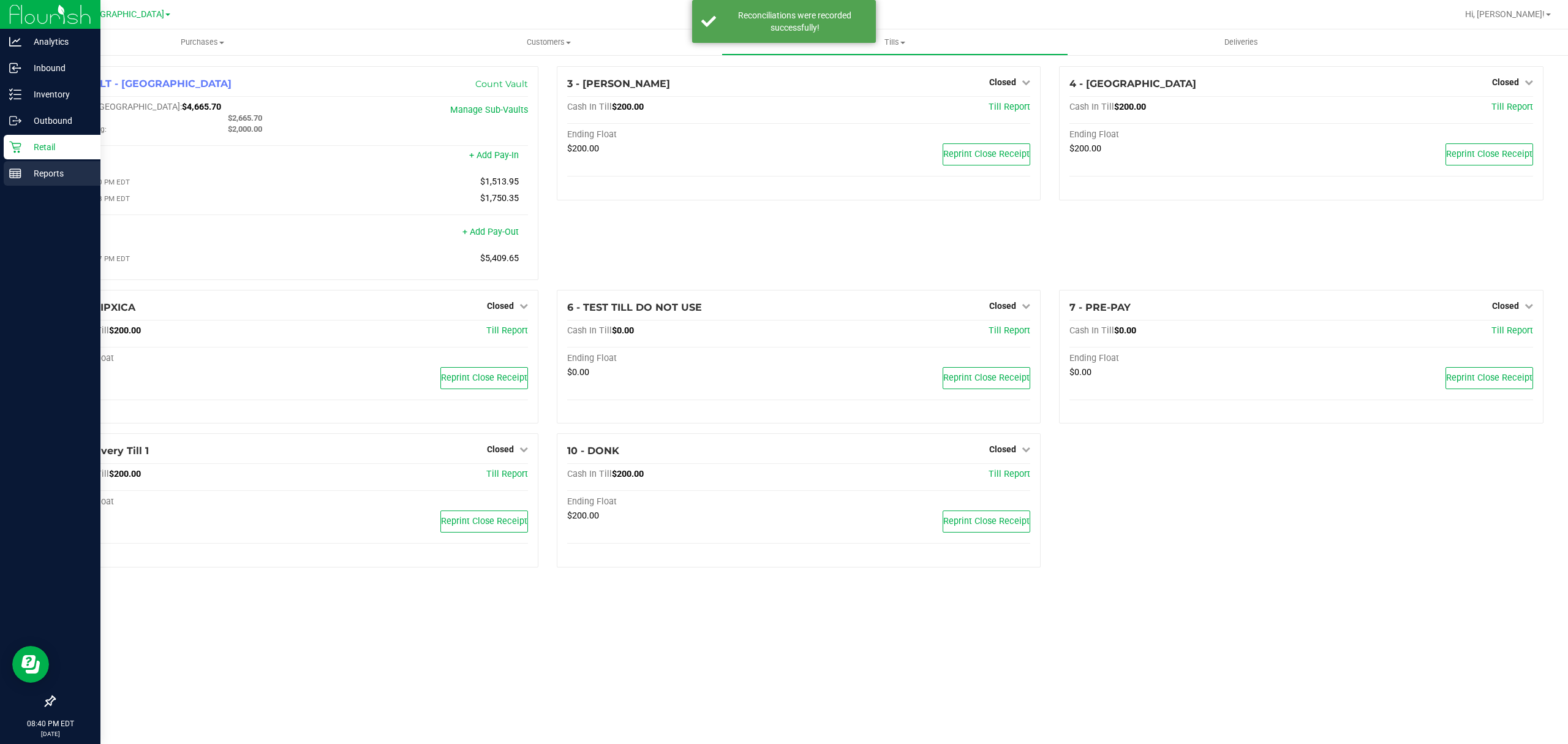
click at [48, 175] on p "Reports" at bounding box center [58, 174] width 74 height 15
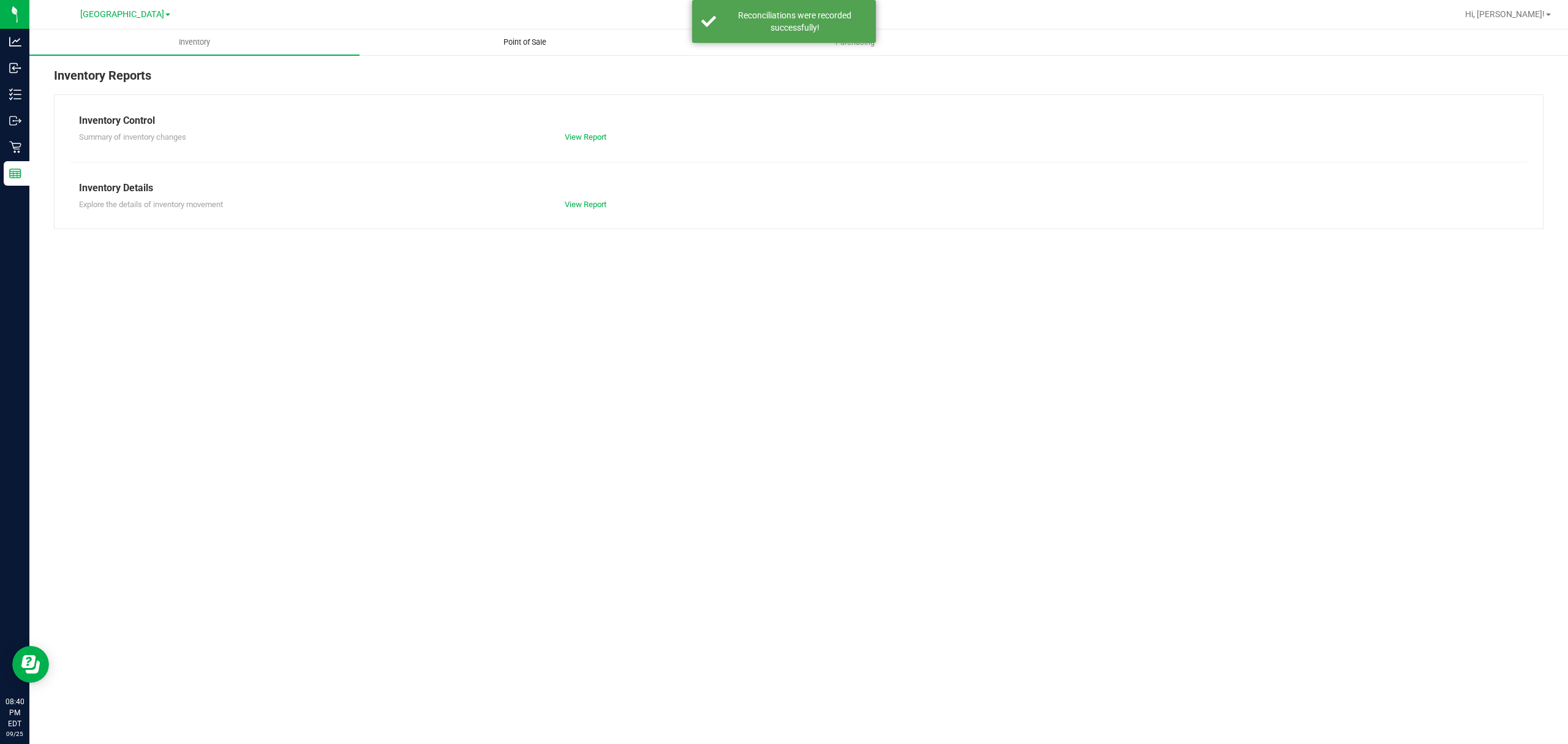
click at [497, 32] on uib-tab-heading "Point of Sale" at bounding box center [525, 42] width 329 height 25
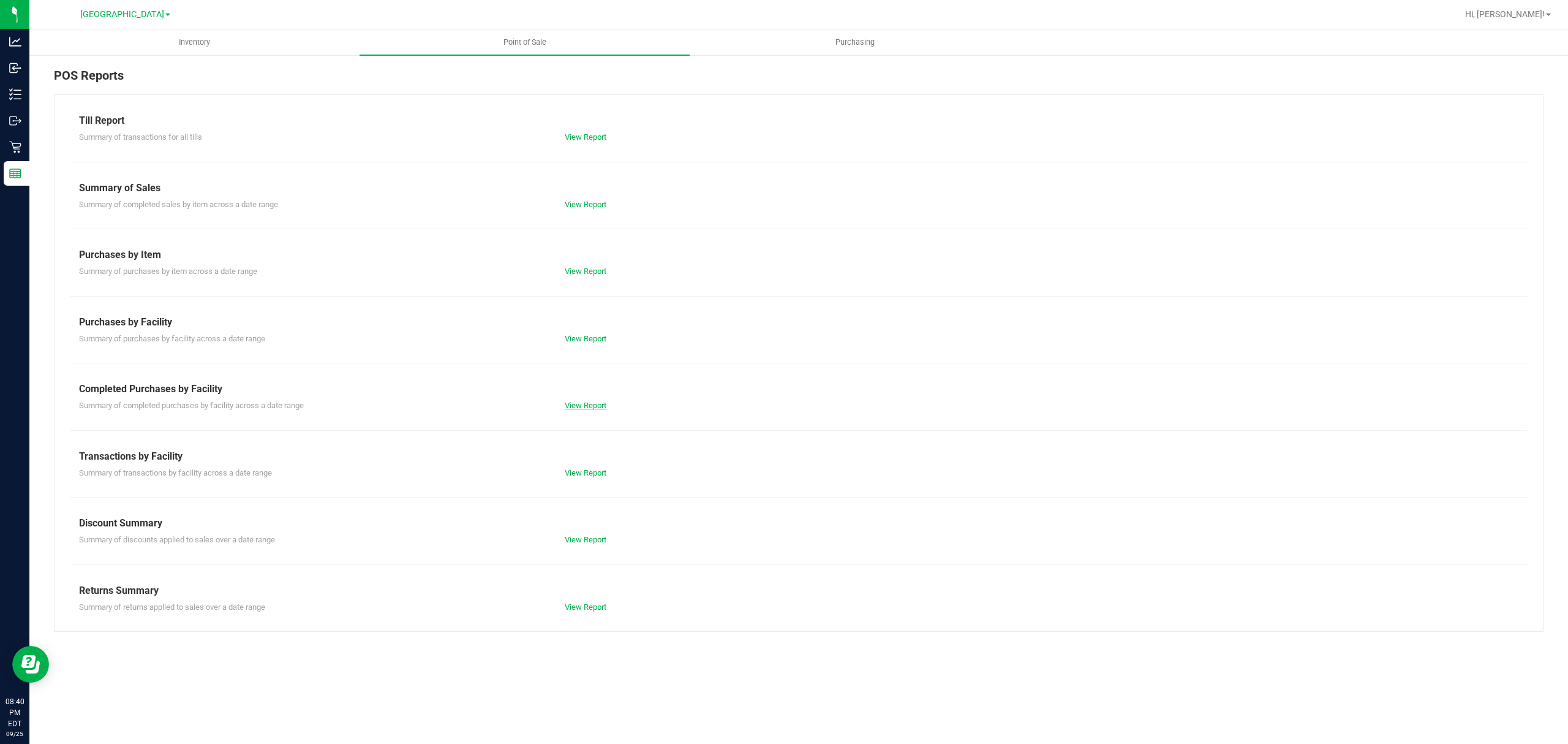
click at [572, 407] on link "View Report" at bounding box center [585, 406] width 41 height 9
